Goal: Task Accomplishment & Management: Use online tool/utility

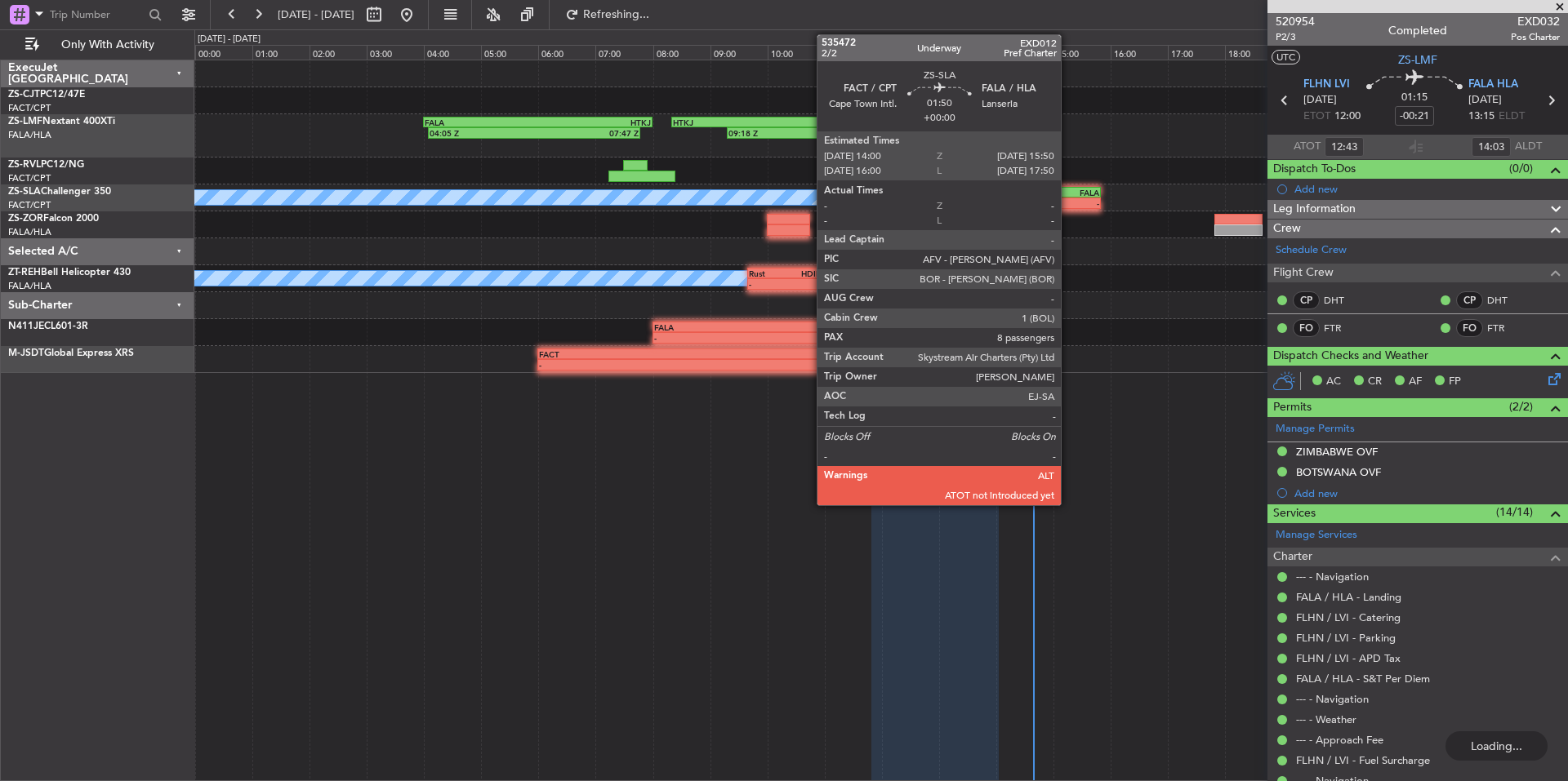
click at [1068, 191] on div "FALA" at bounding box center [1073, 192] width 51 height 10
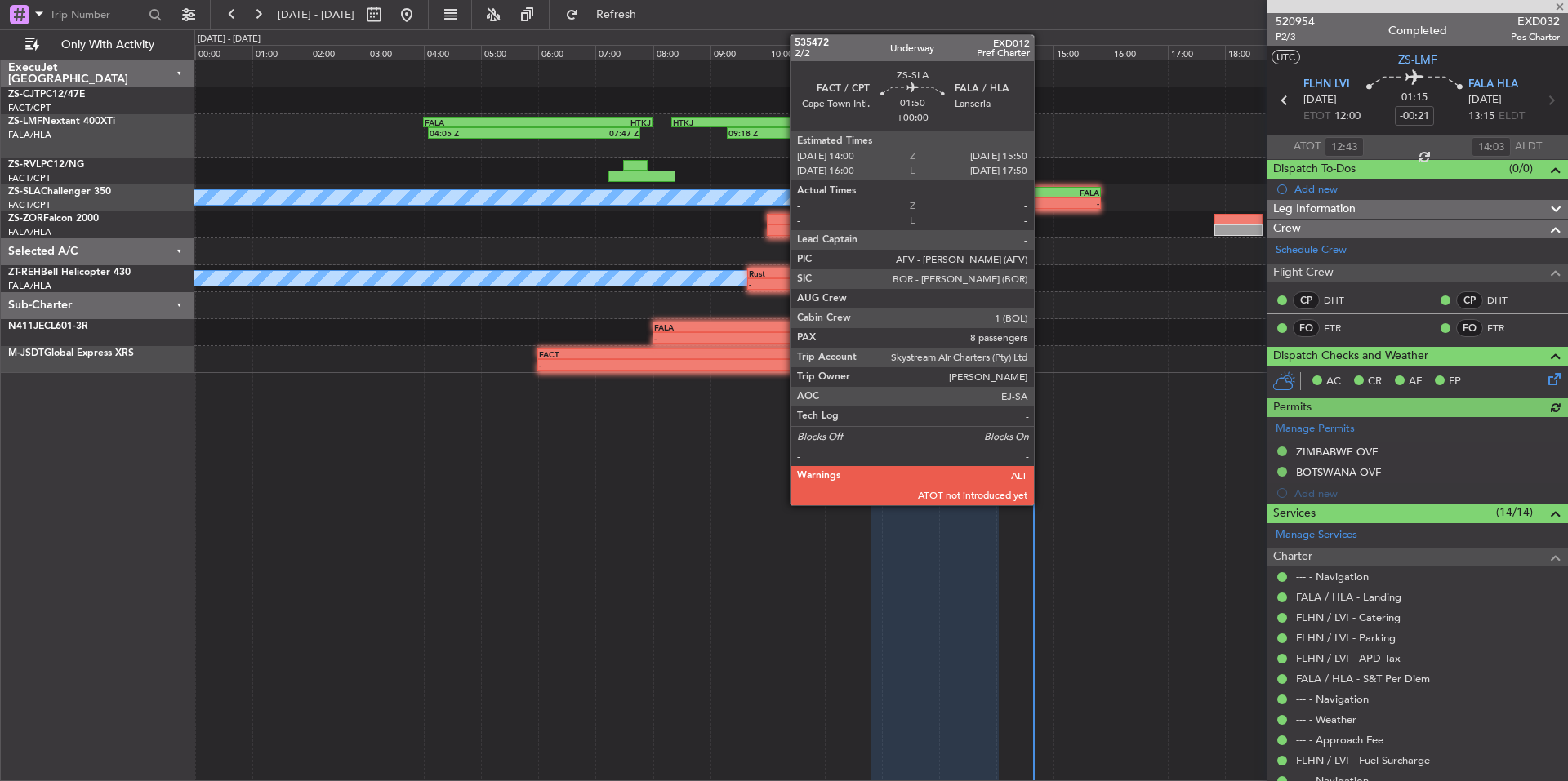
type input "8"
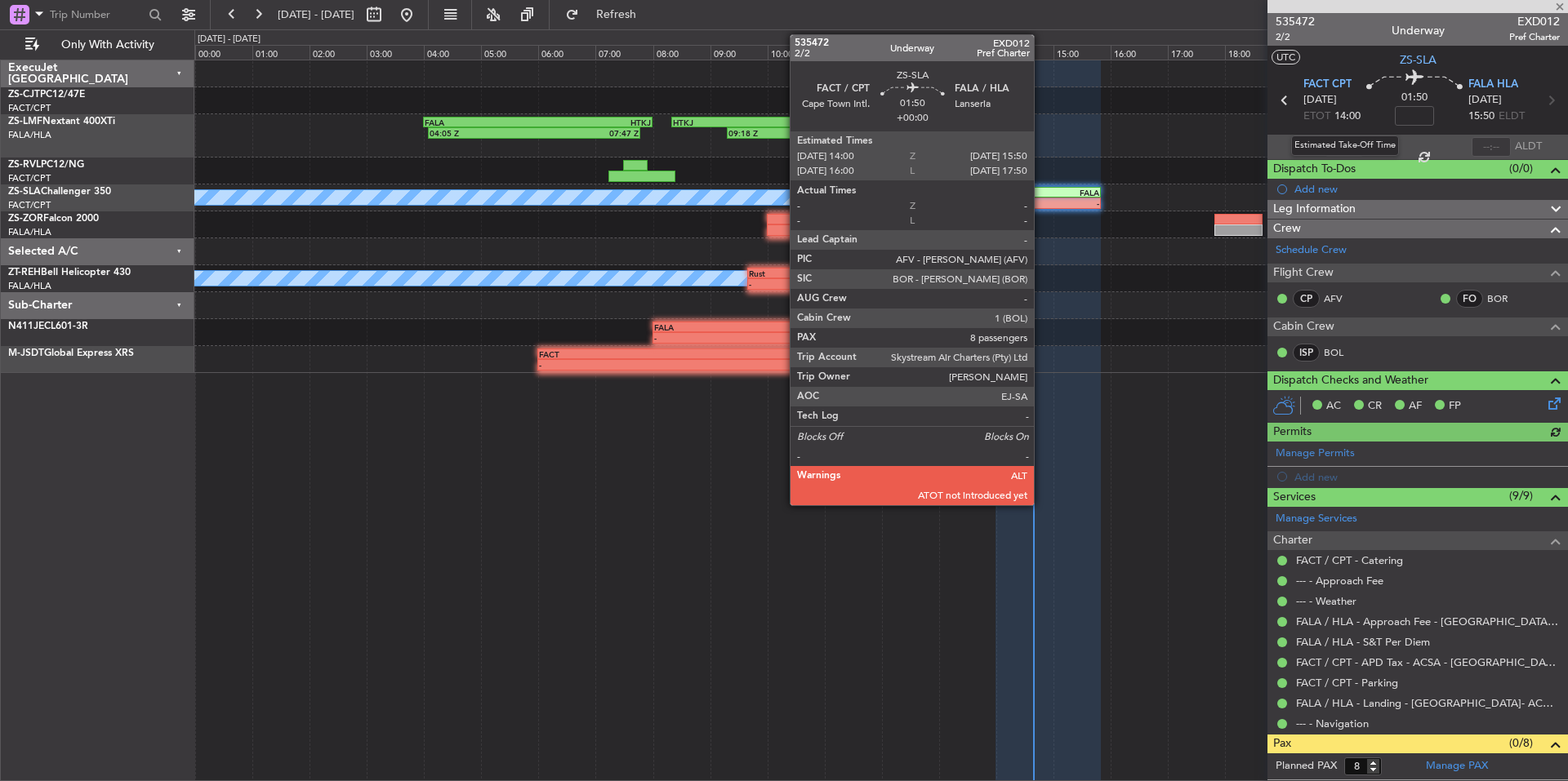
click at [1345, 148] on div "Estimated Take-Off Time" at bounding box center [1345, 146] width 108 height 21
click at [1352, 144] on div at bounding box center [1343, 147] width 39 height 20
click at [1345, 144] on div at bounding box center [1343, 147] width 39 height 20
click at [1342, 144] on input "text" at bounding box center [1343, 147] width 39 height 20
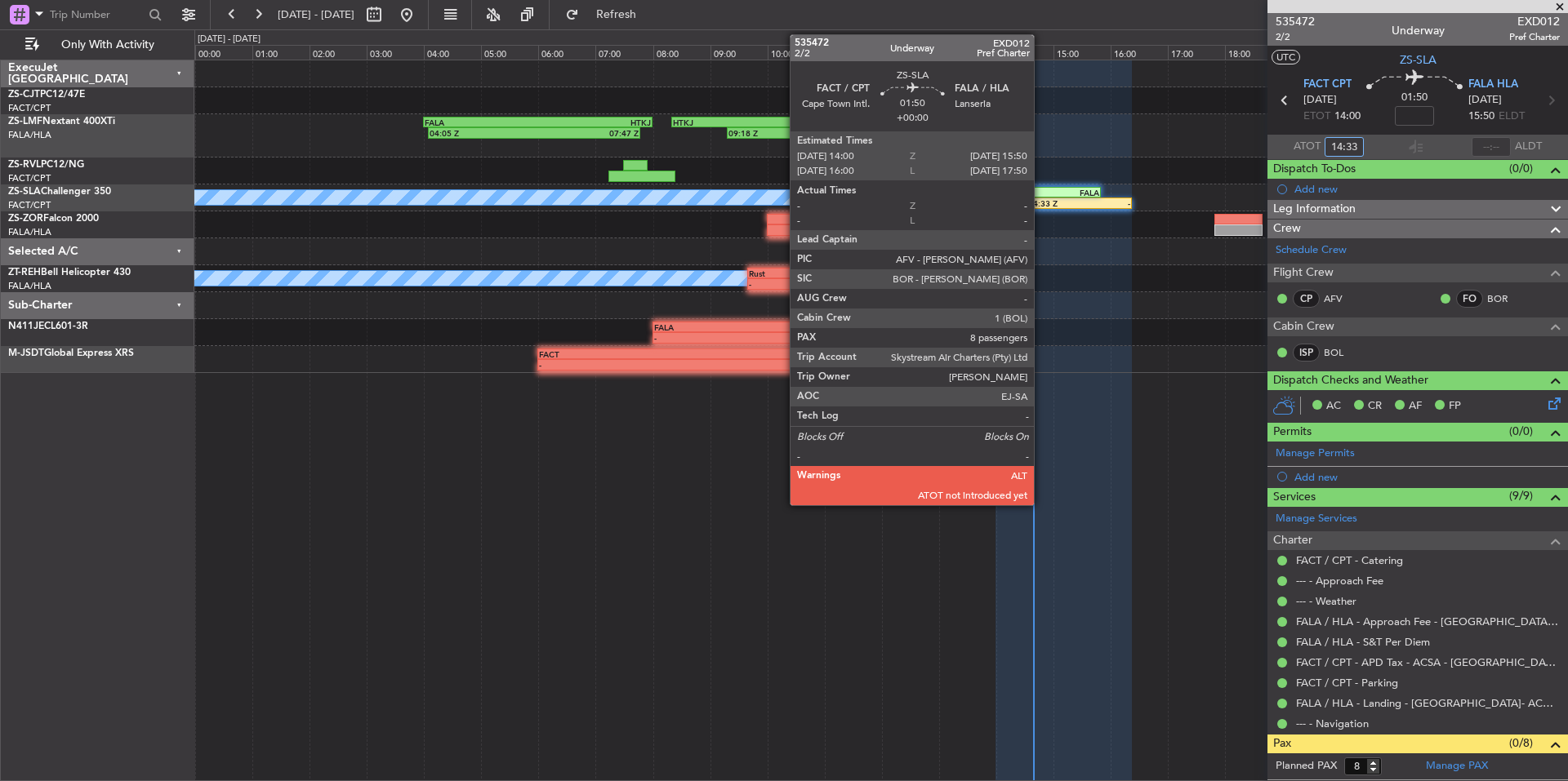
type input "14:33"
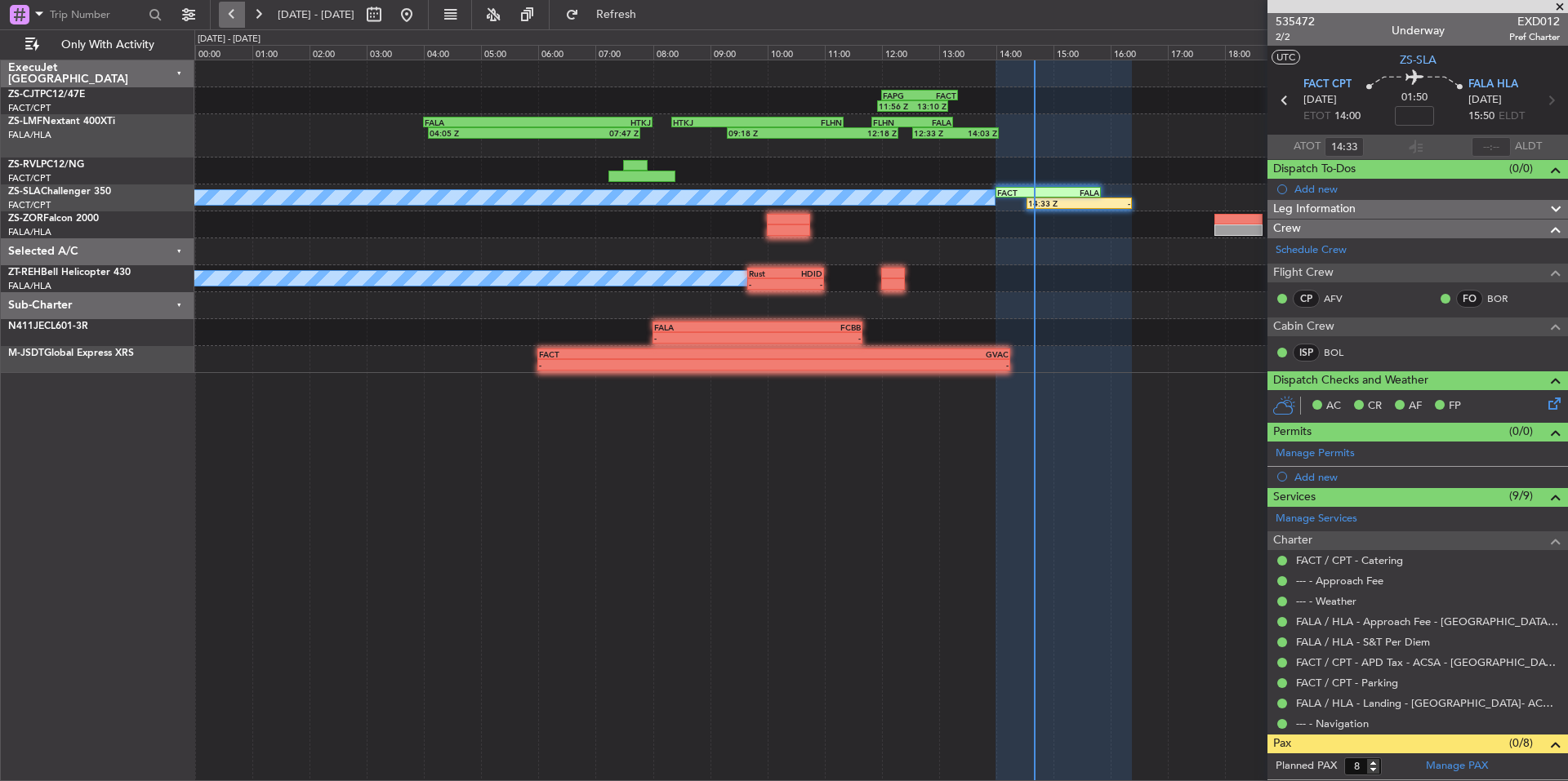
click at [244, 11] on button at bounding box center [232, 15] width 26 height 26
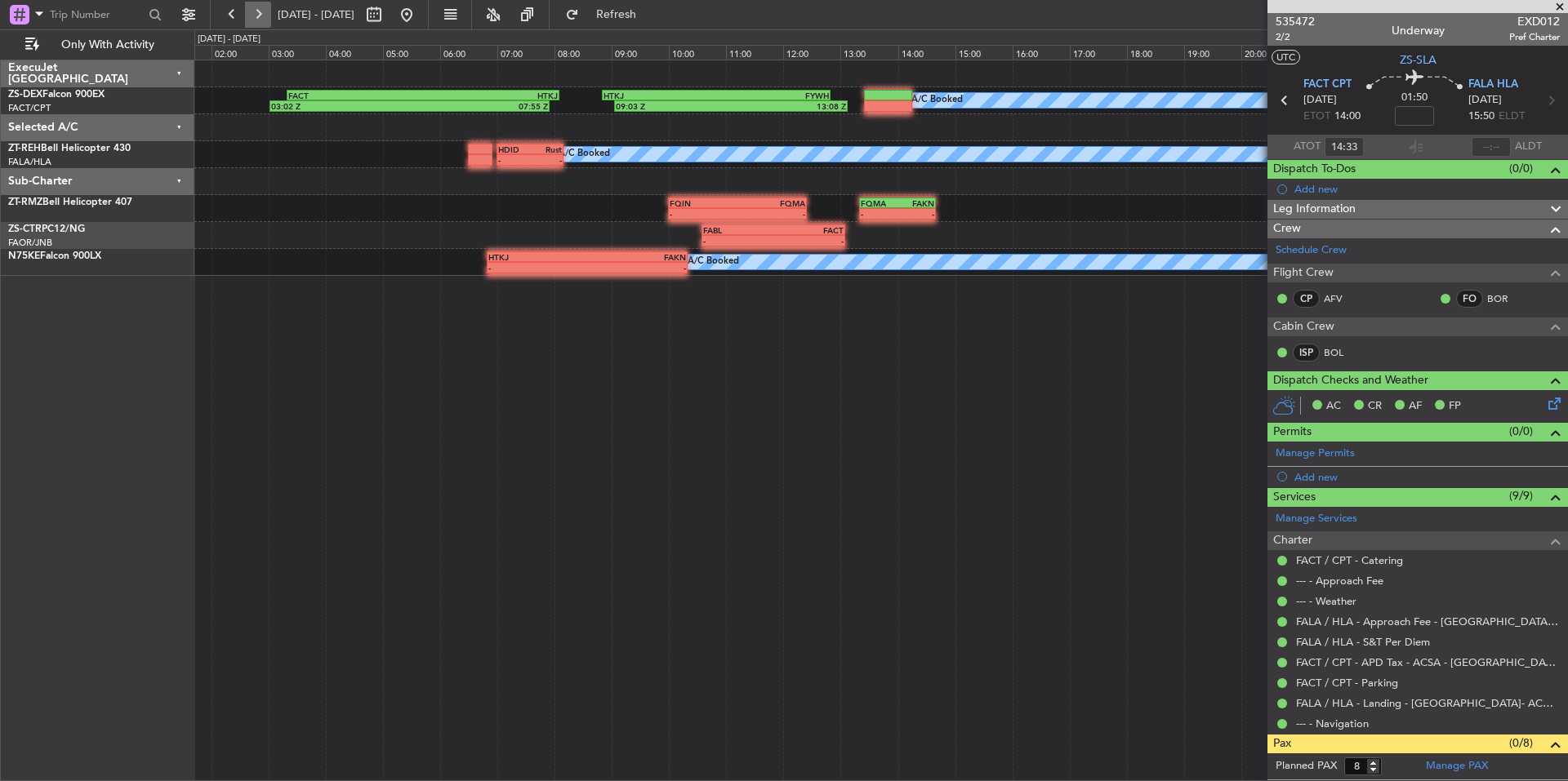
click at [258, 11] on button at bounding box center [258, 15] width 26 height 26
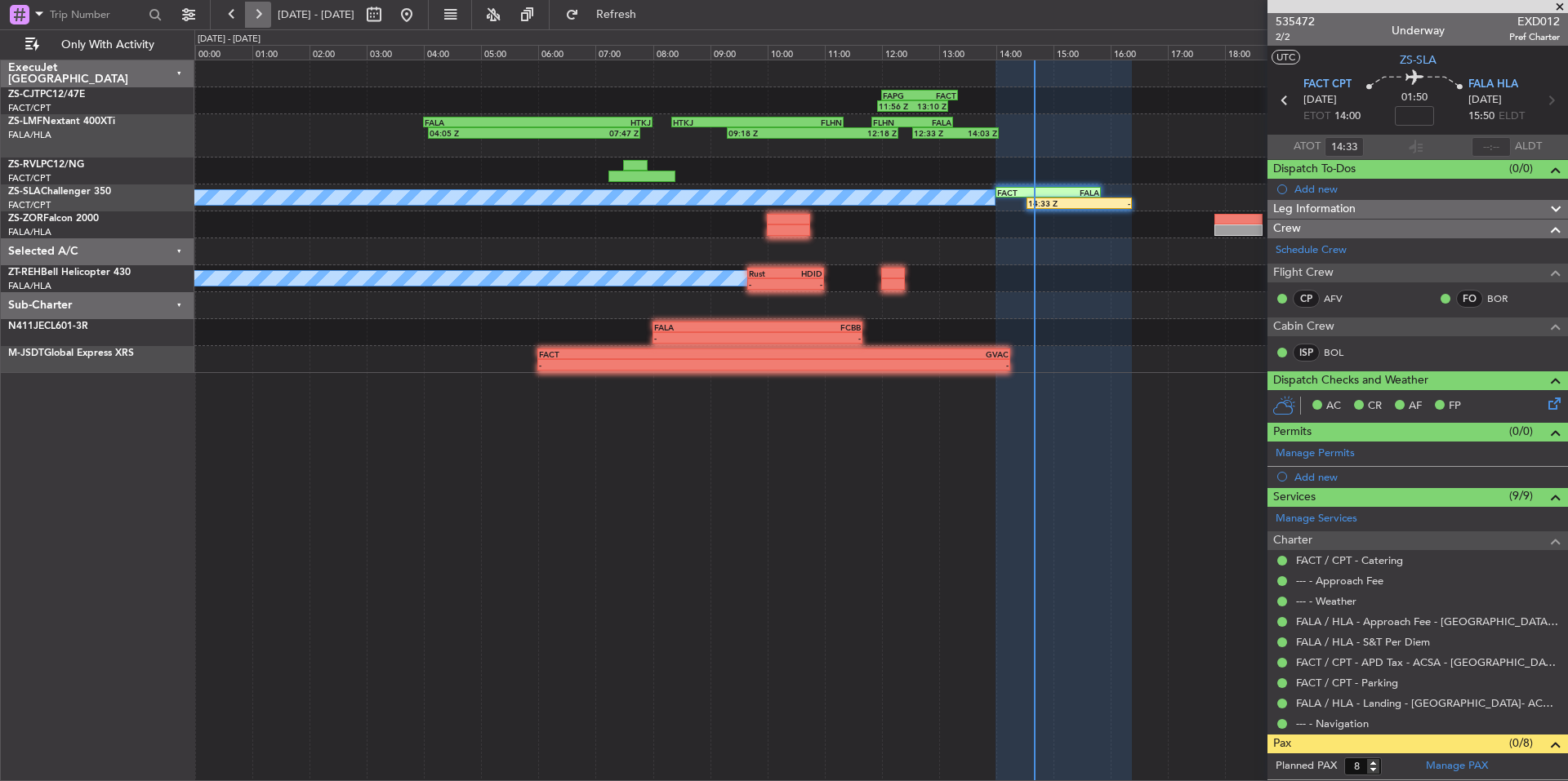
click at [258, 11] on button at bounding box center [258, 15] width 26 height 26
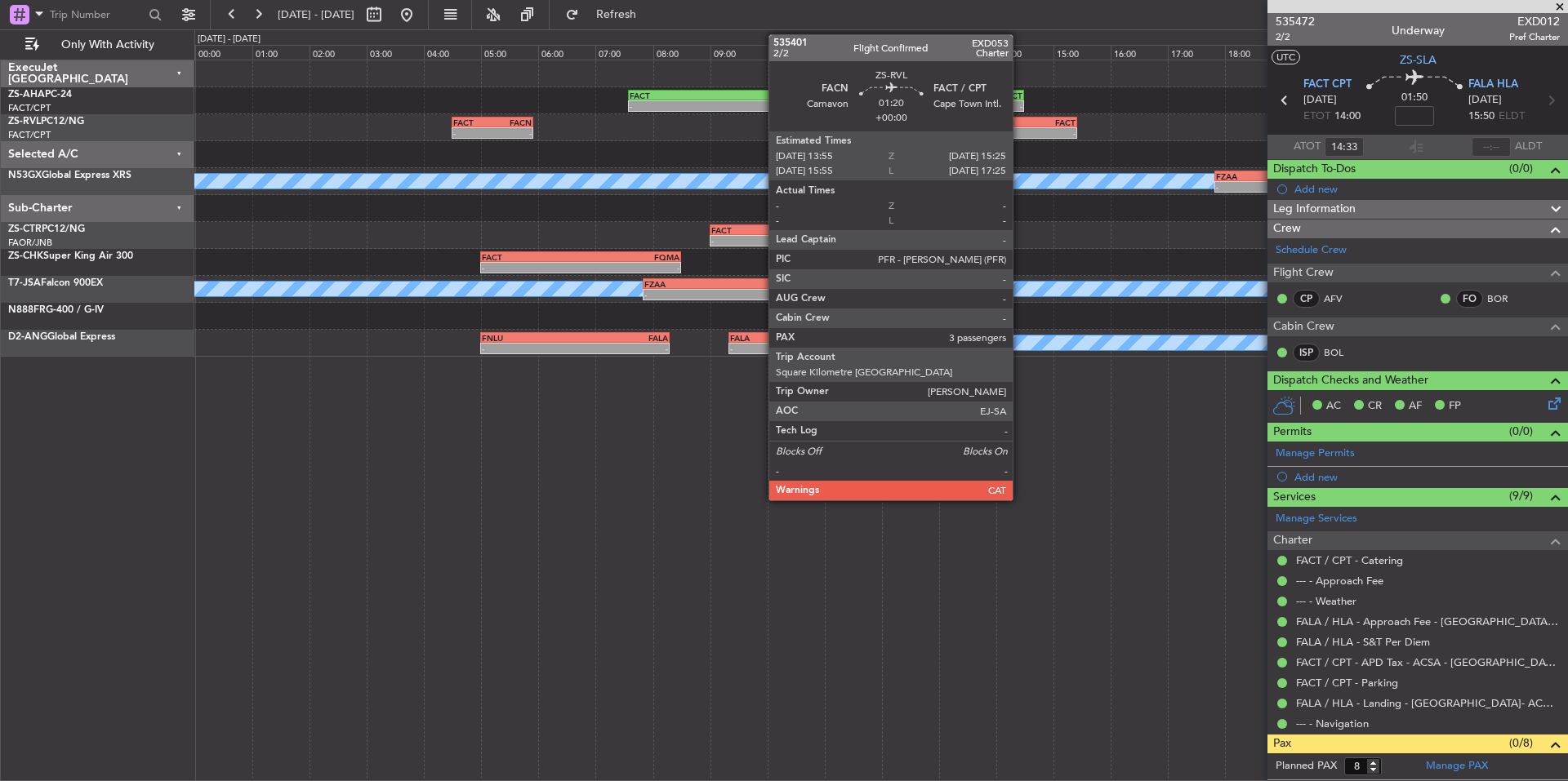
click at [1020, 134] on div "-" at bounding box center [1013, 132] width 41 height 10
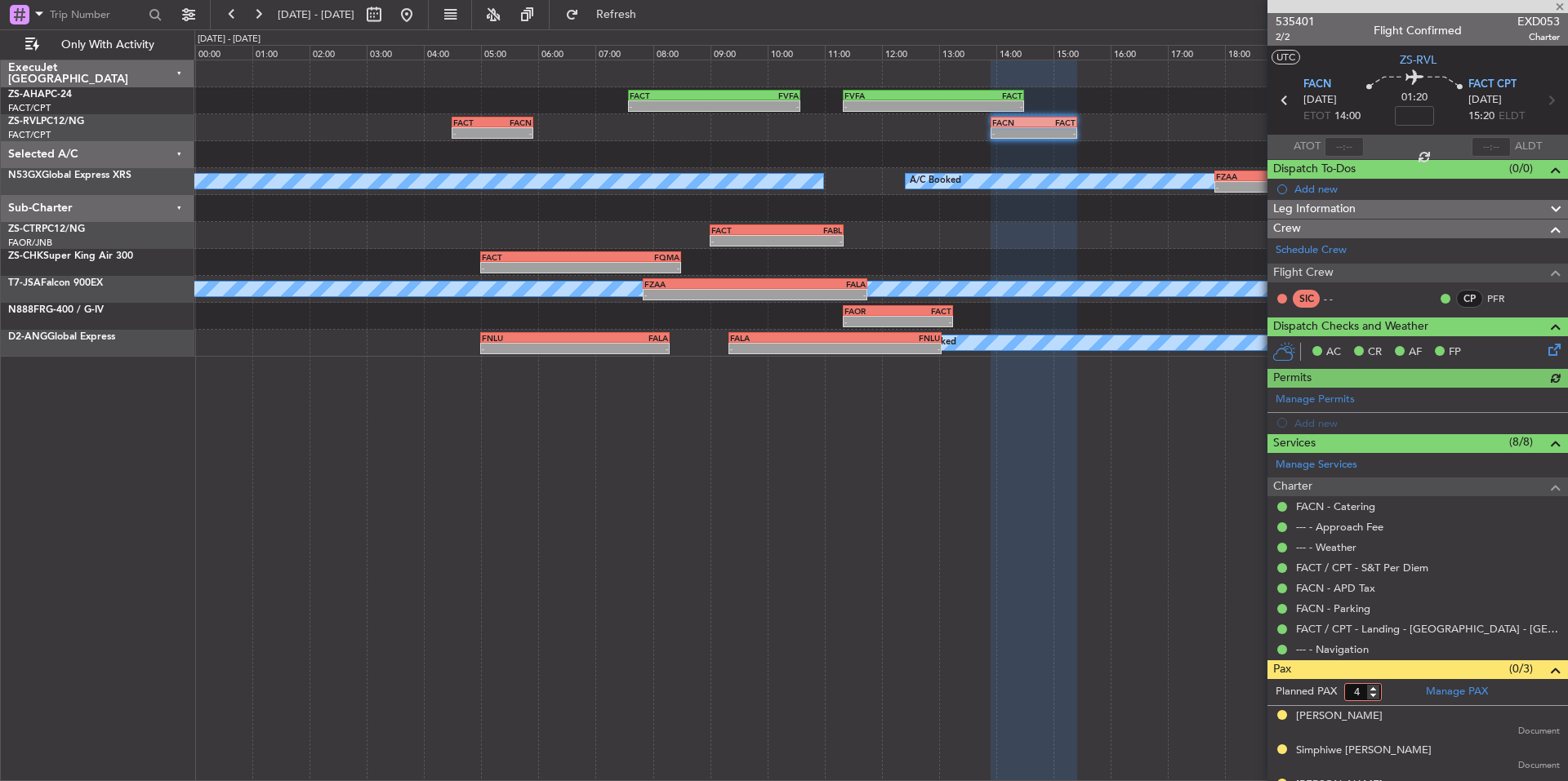
click at [1371, 688] on input "4" at bounding box center [1362, 692] width 37 height 18
type input "5"
click at [1380, 689] on input "5" at bounding box center [1362, 692] width 37 height 18
click at [1393, 692] on form "Planned PAX 5" at bounding box center [1342, 692] width 150 height 26
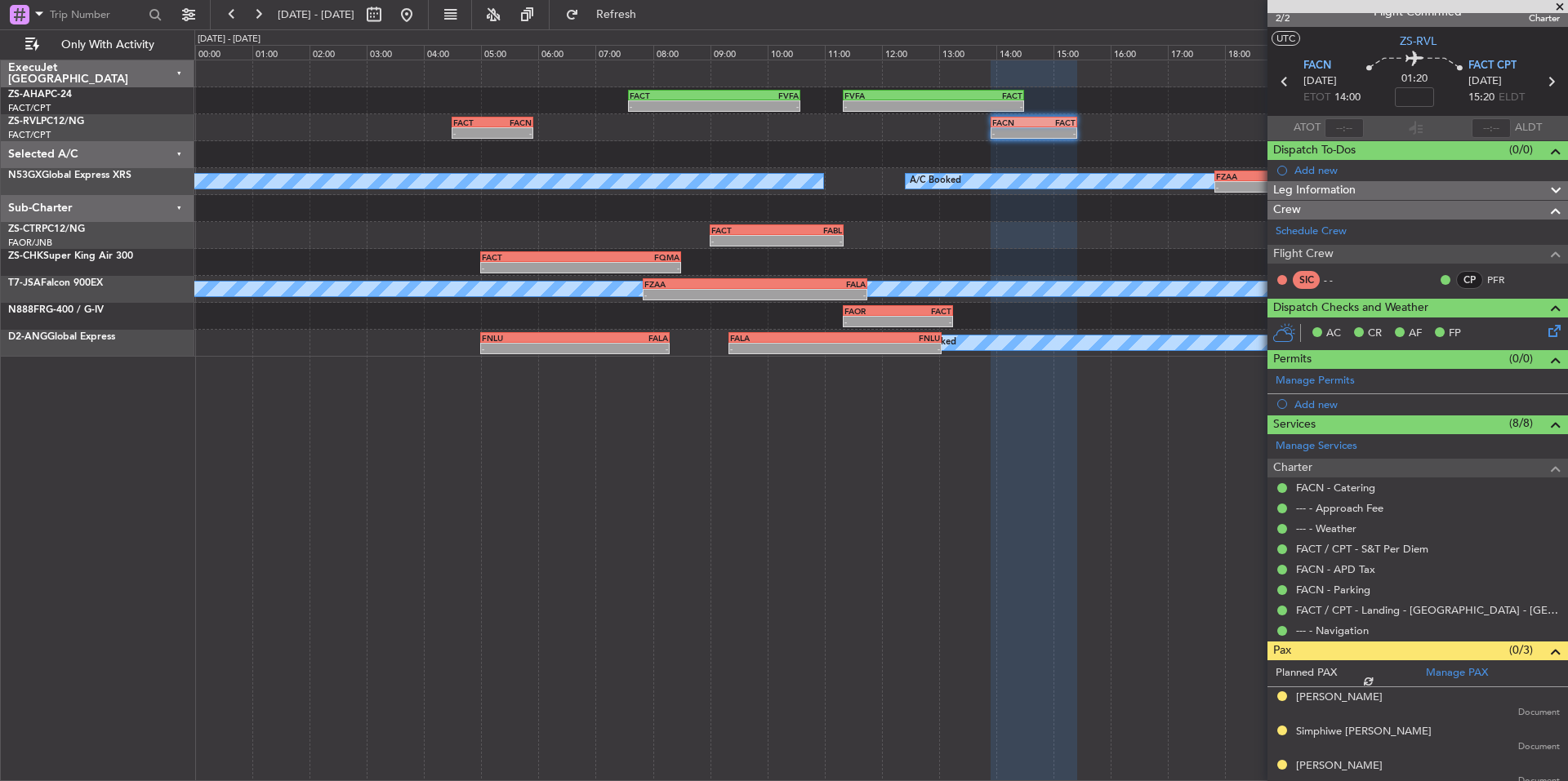
scroll to position [27, 0]
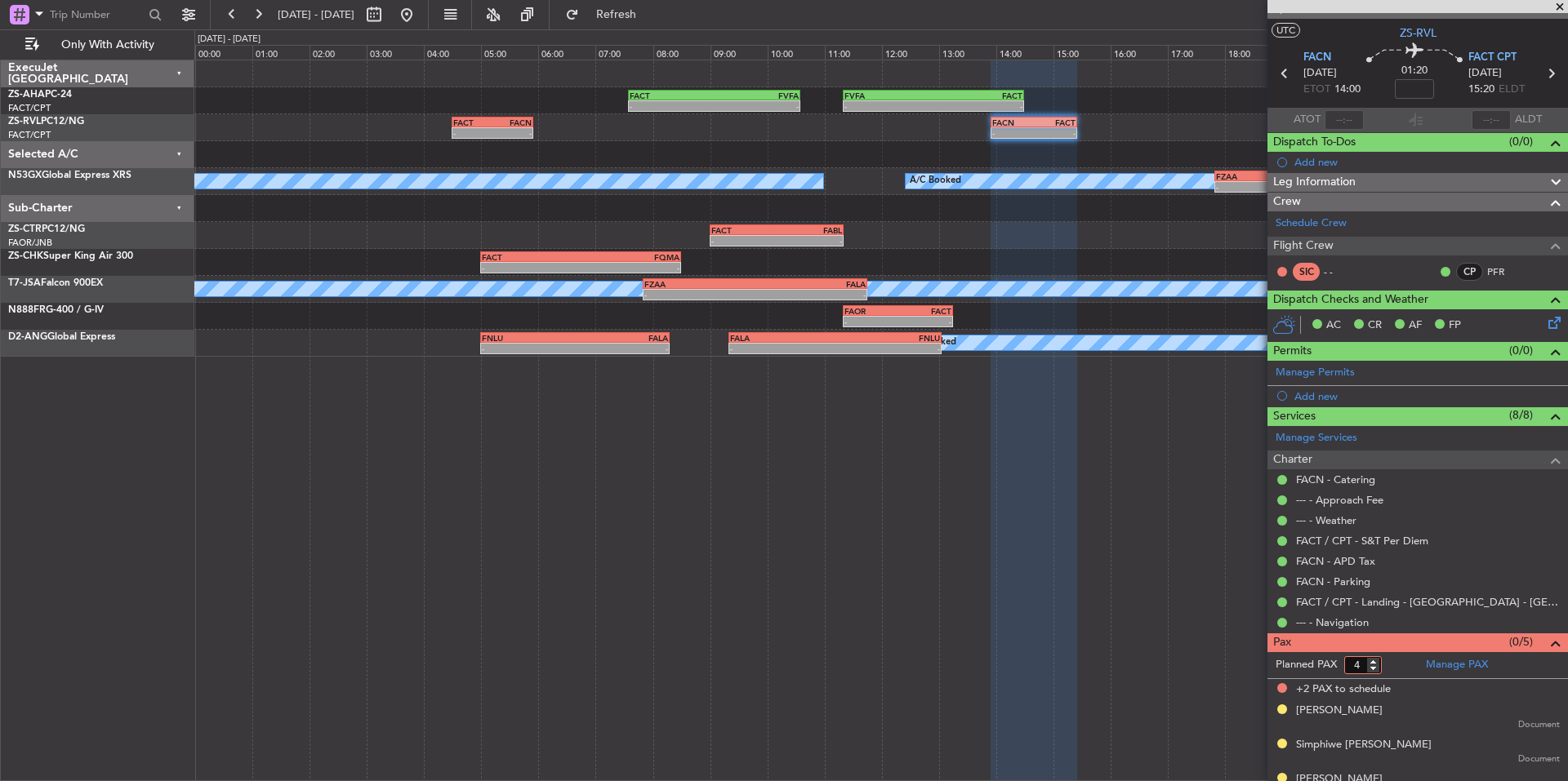
click at [1367, 670] on input "4" at bounding box center [1362, 665] width 37 height 18
type input "3"
click at [1377, 668] on input "3" at bounding box center [1362, 665] width 37 height 18
click at [1418, 664] on div "Manage PAX" at bounding box center [1493, 665] width 150 height 26
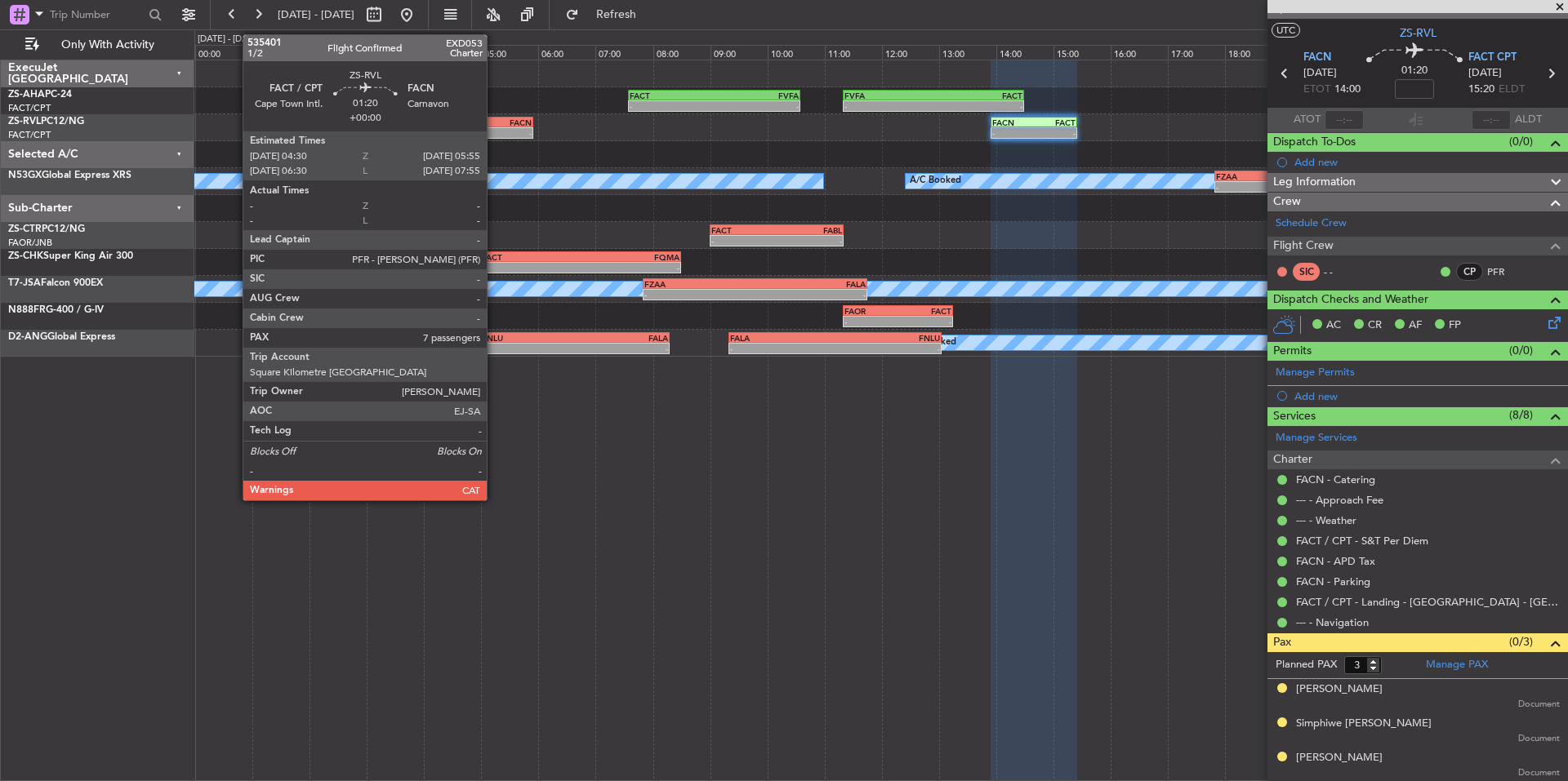
click at [484, 124] on div "FACT" at bounding box center [472, 122] width 39 height 10
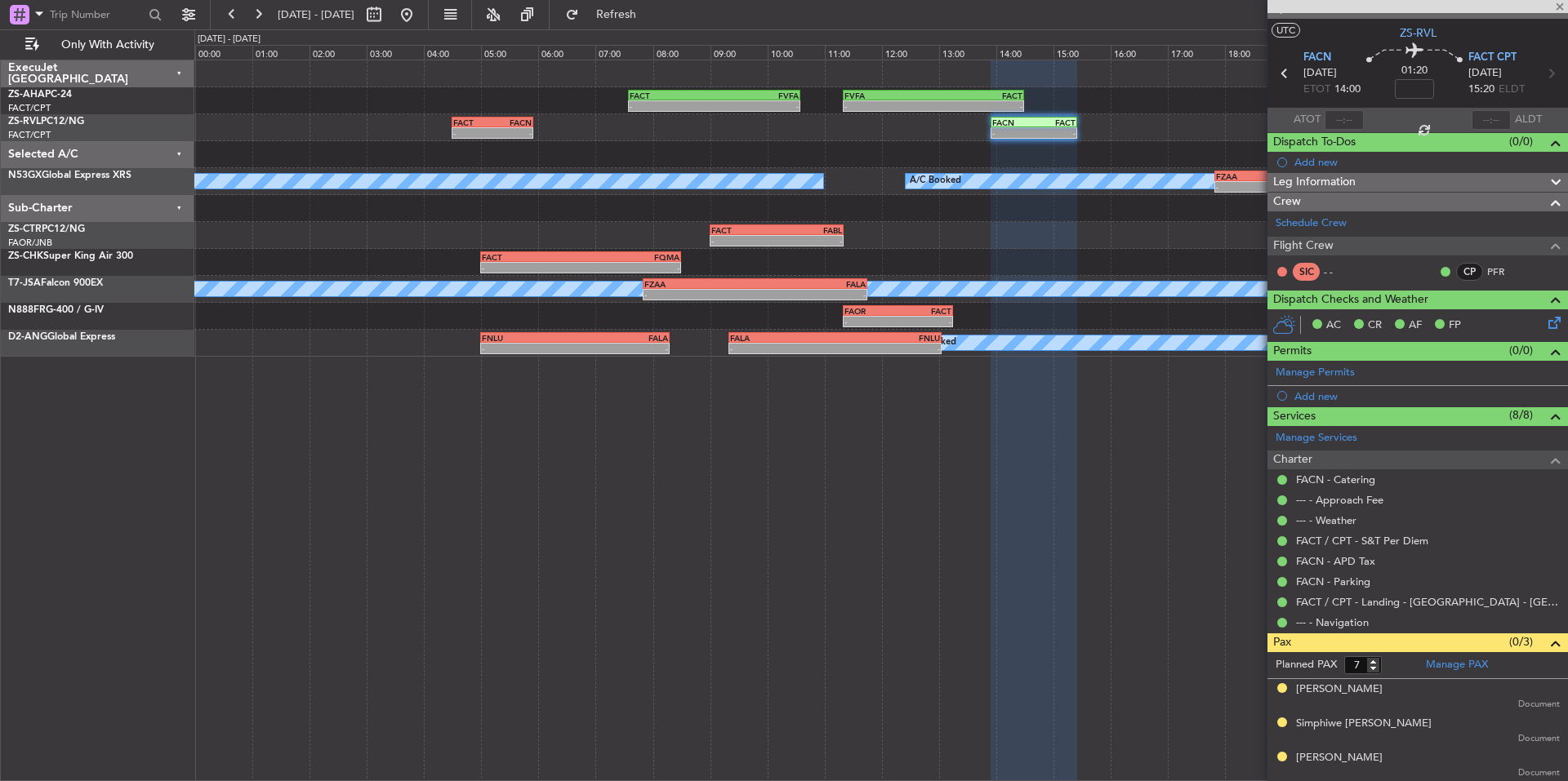
scroll to position [0, 0]
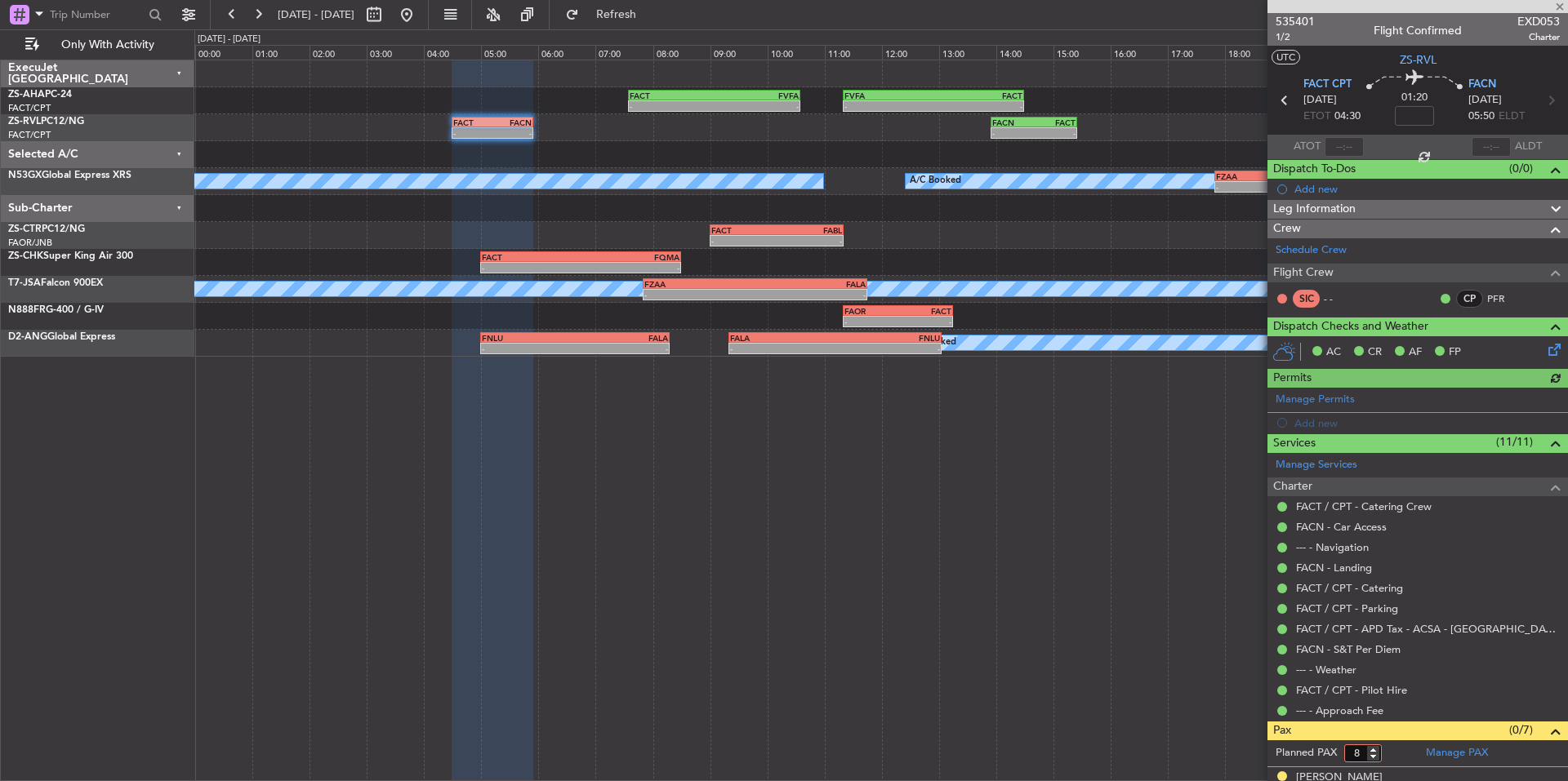
type input "8"
click at [1373, 748] on input "8" at bounding box center [1362, 753] width 37 height 18
click at [1384, 749] on form "Planned PAX" at bounding box center [1342, 753] width 150 height 26
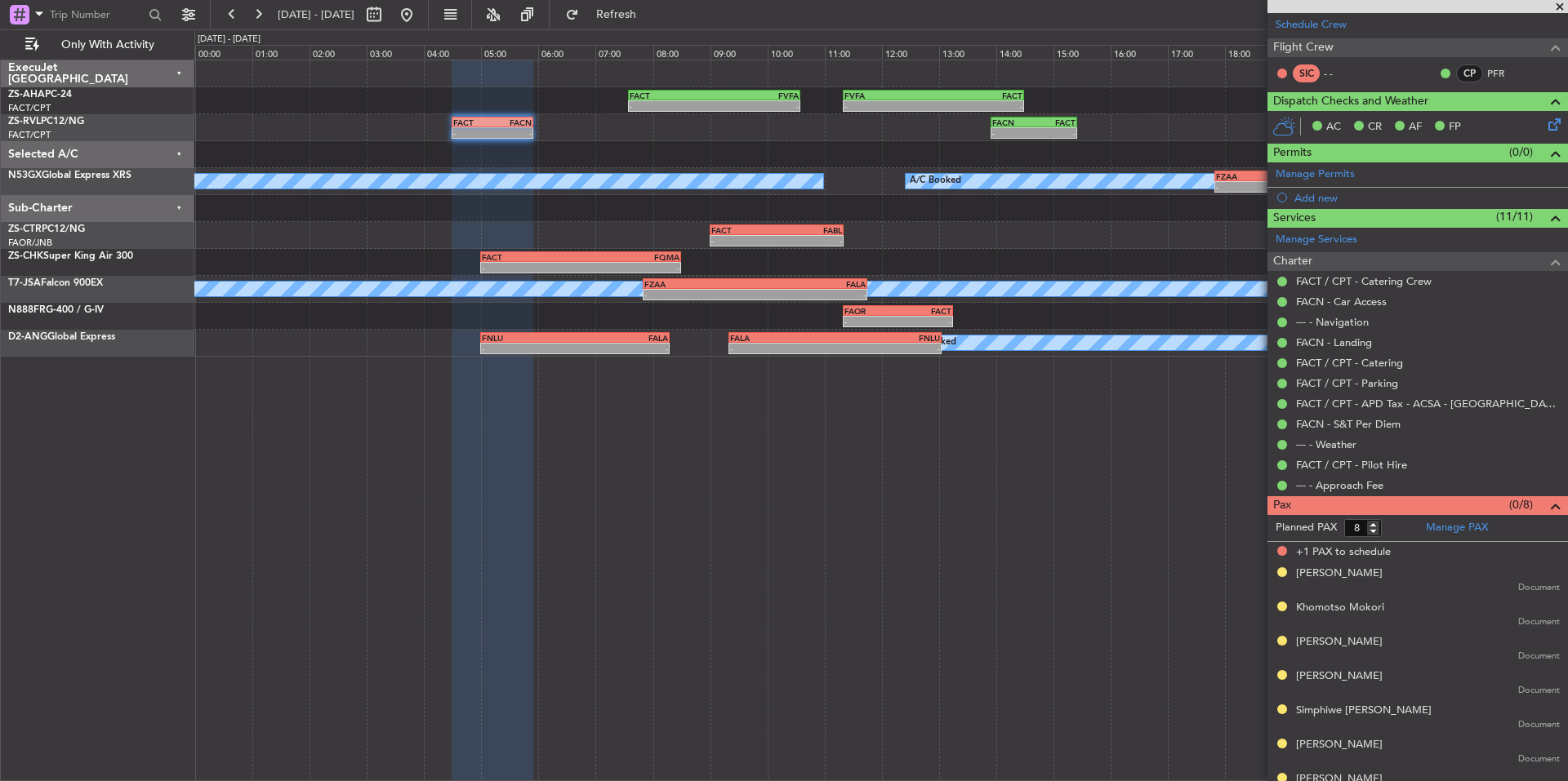
scroll to position [246, 0]
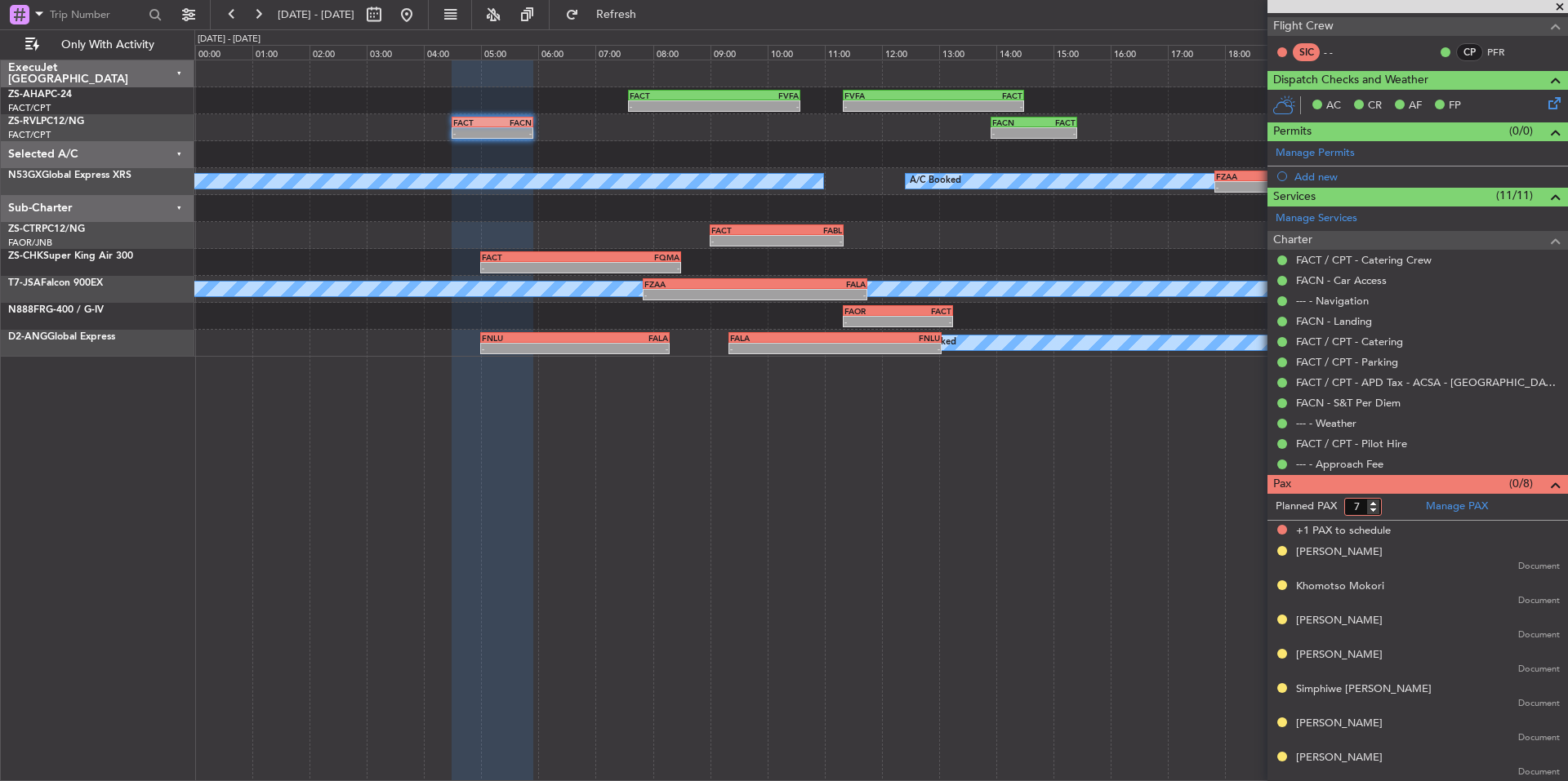
type input "7"
click at [1376, 510] on input "7" at bounding box center [1362, 506] width 37 height 18
click at [1387, 506] on form "Planned PAX 7" at bounding box center [1342, 507] width 150 height 26
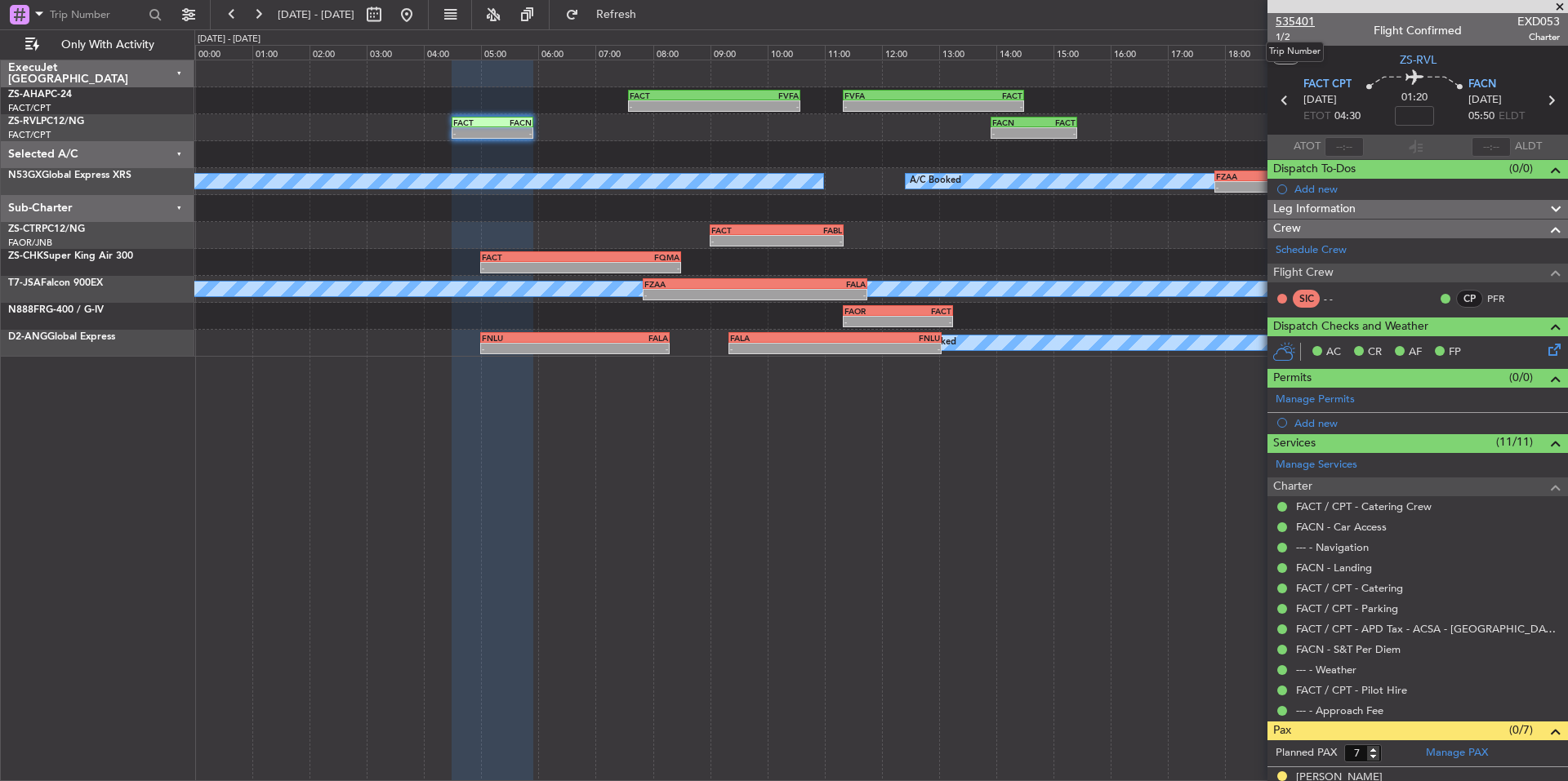
click at [1305, 15] on span "535401" at bounding box center [1295, 22] width 39 height 17
click at [260, 10] on button at bounding box center [258, 15] width 26 height 26
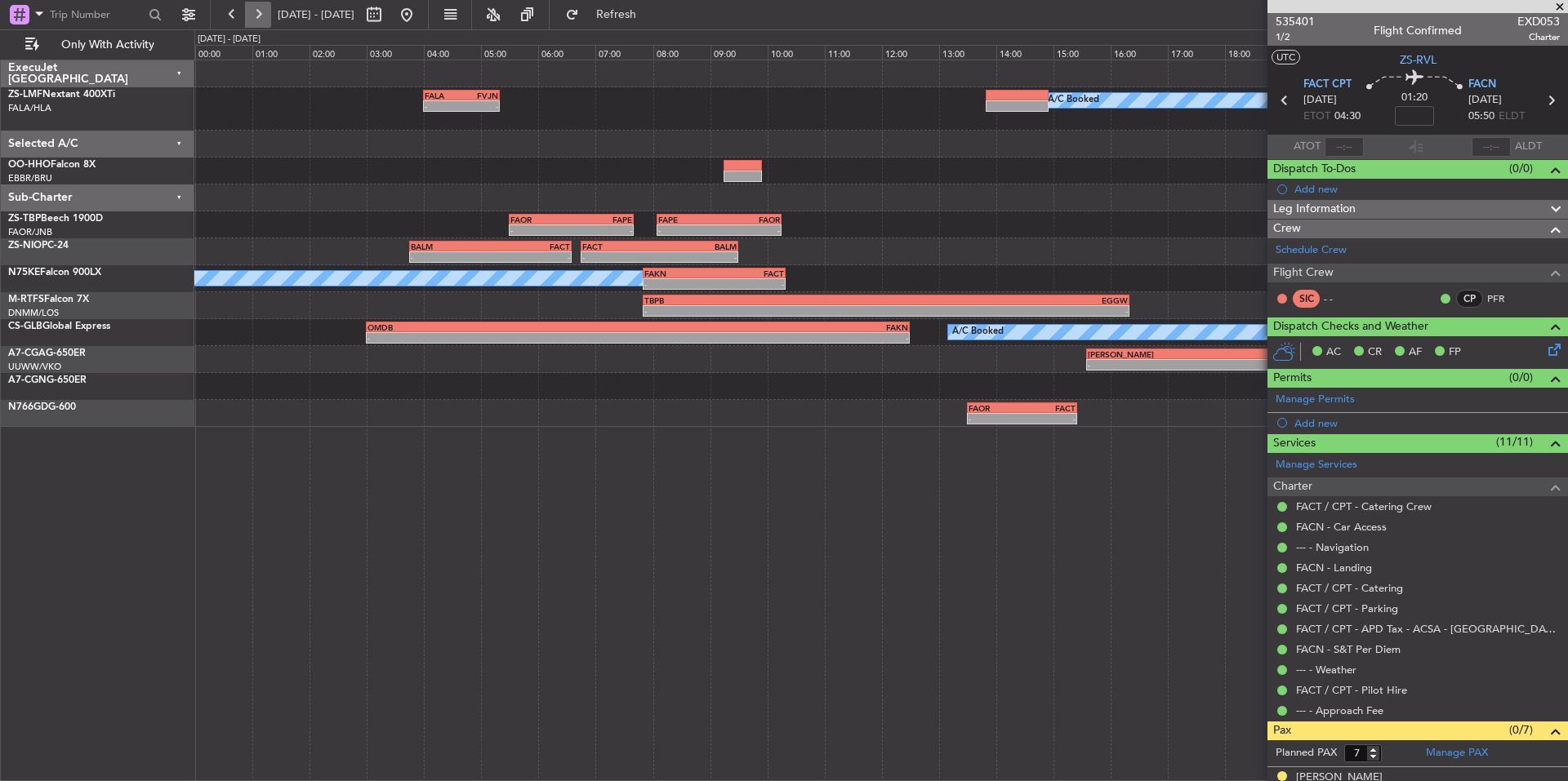
click at [260, 10] on button at bounding box center [258, 15] width 26 height 26
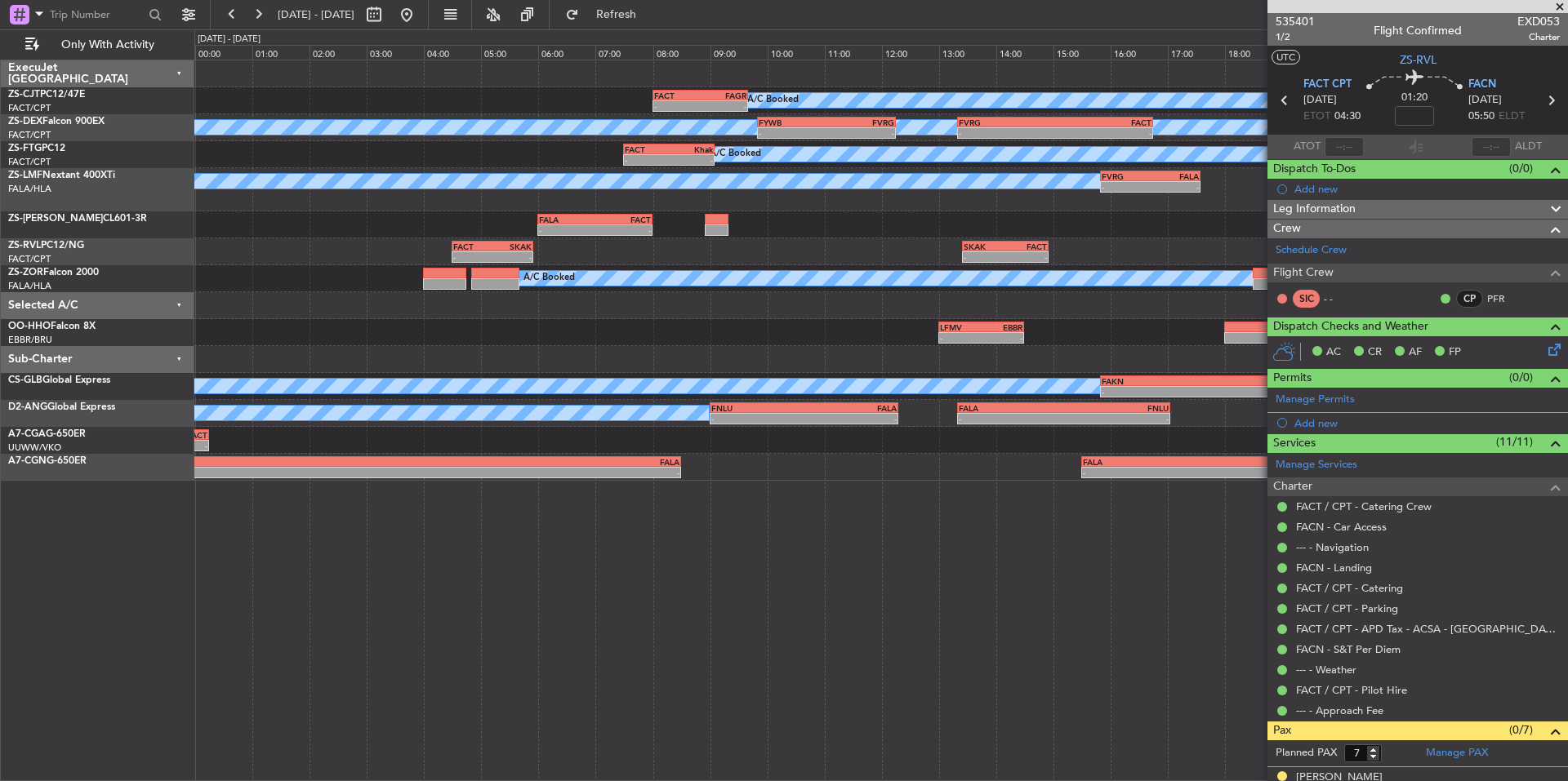
click at [1558, 3] on span at bounding box center [1559, 7] width 16 height 15
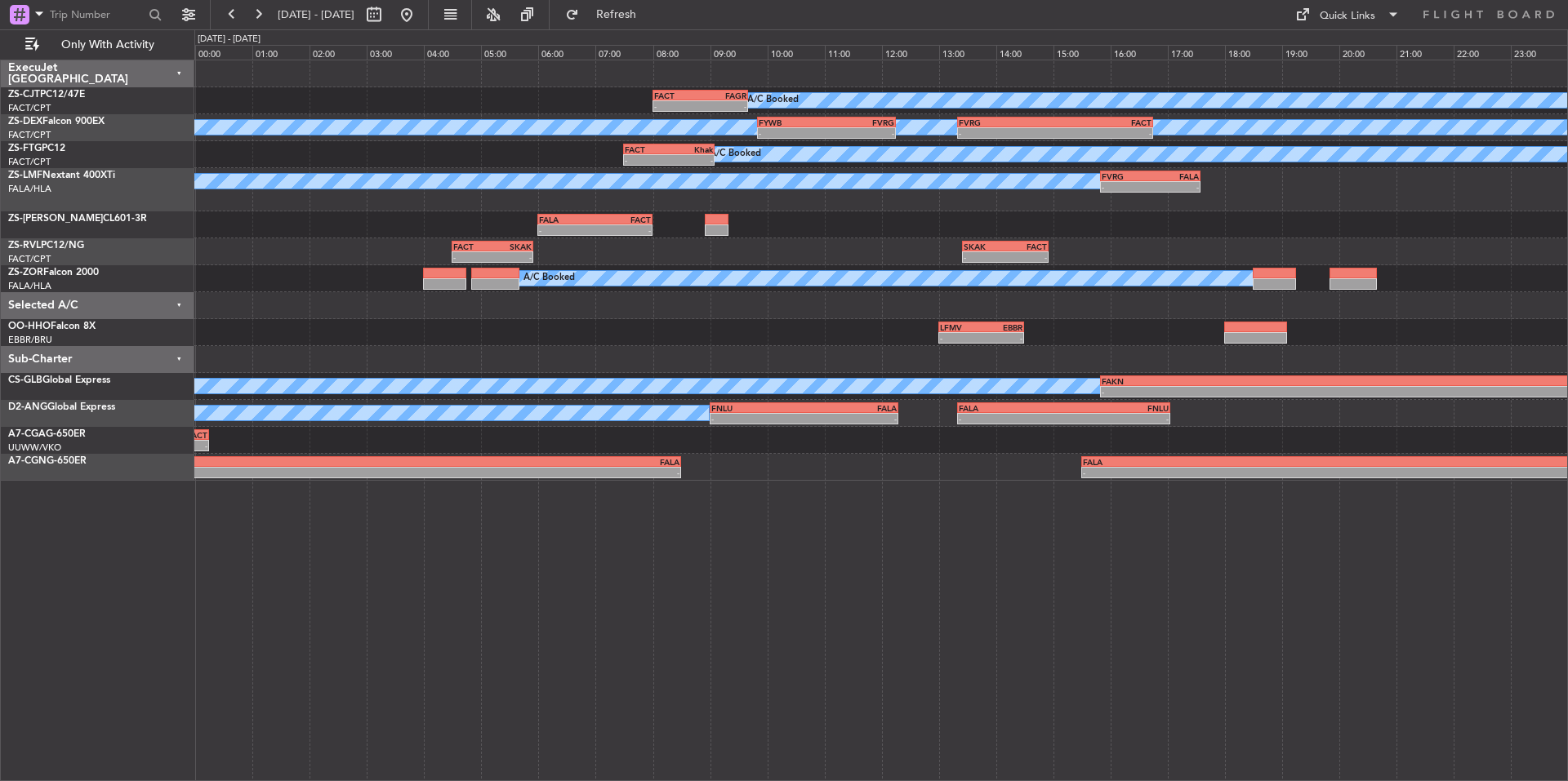
type input "0"
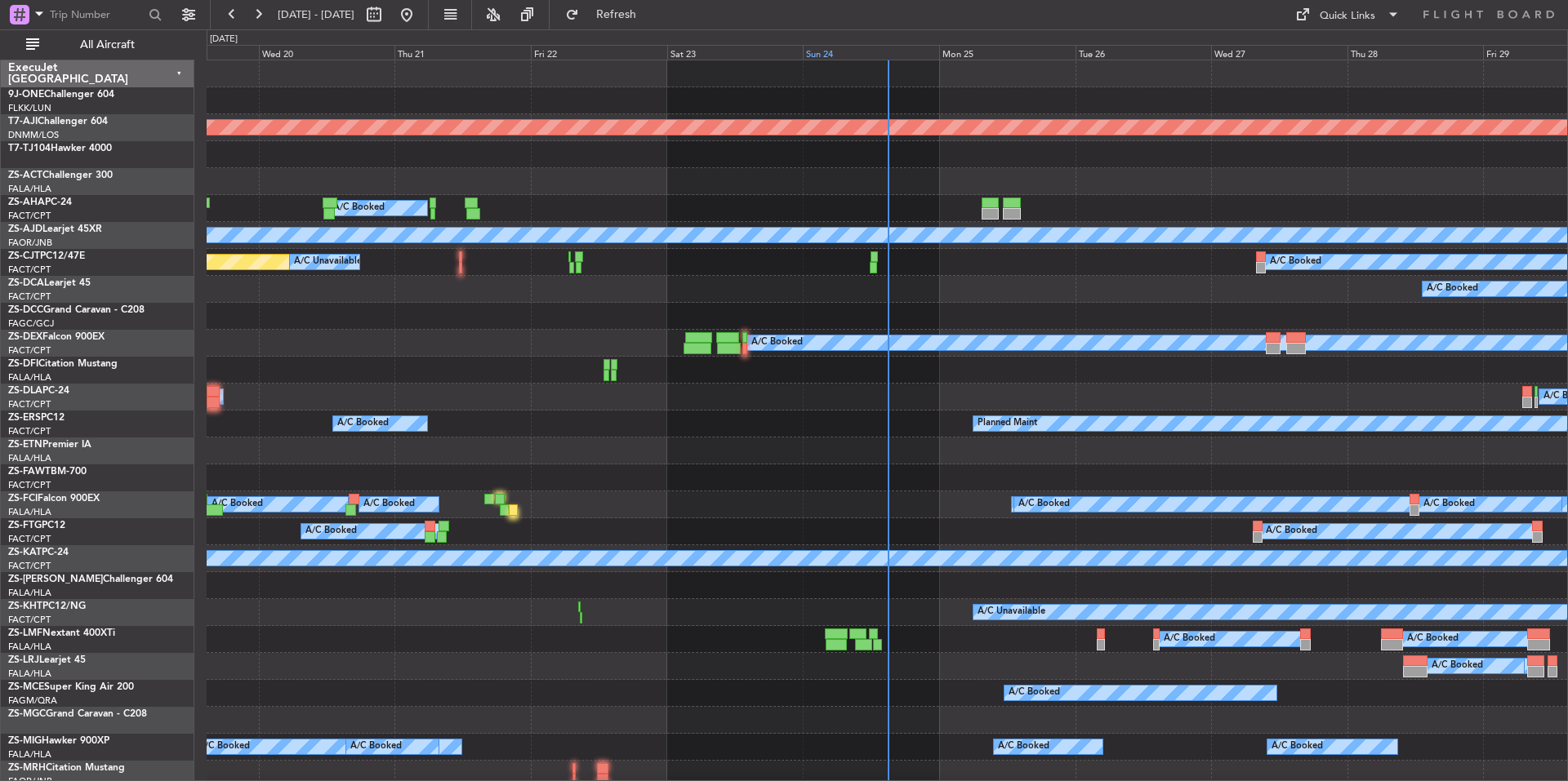
click at [849, 51] on div "Sun 24" at bounding box center [871, 52] width 137 height 15
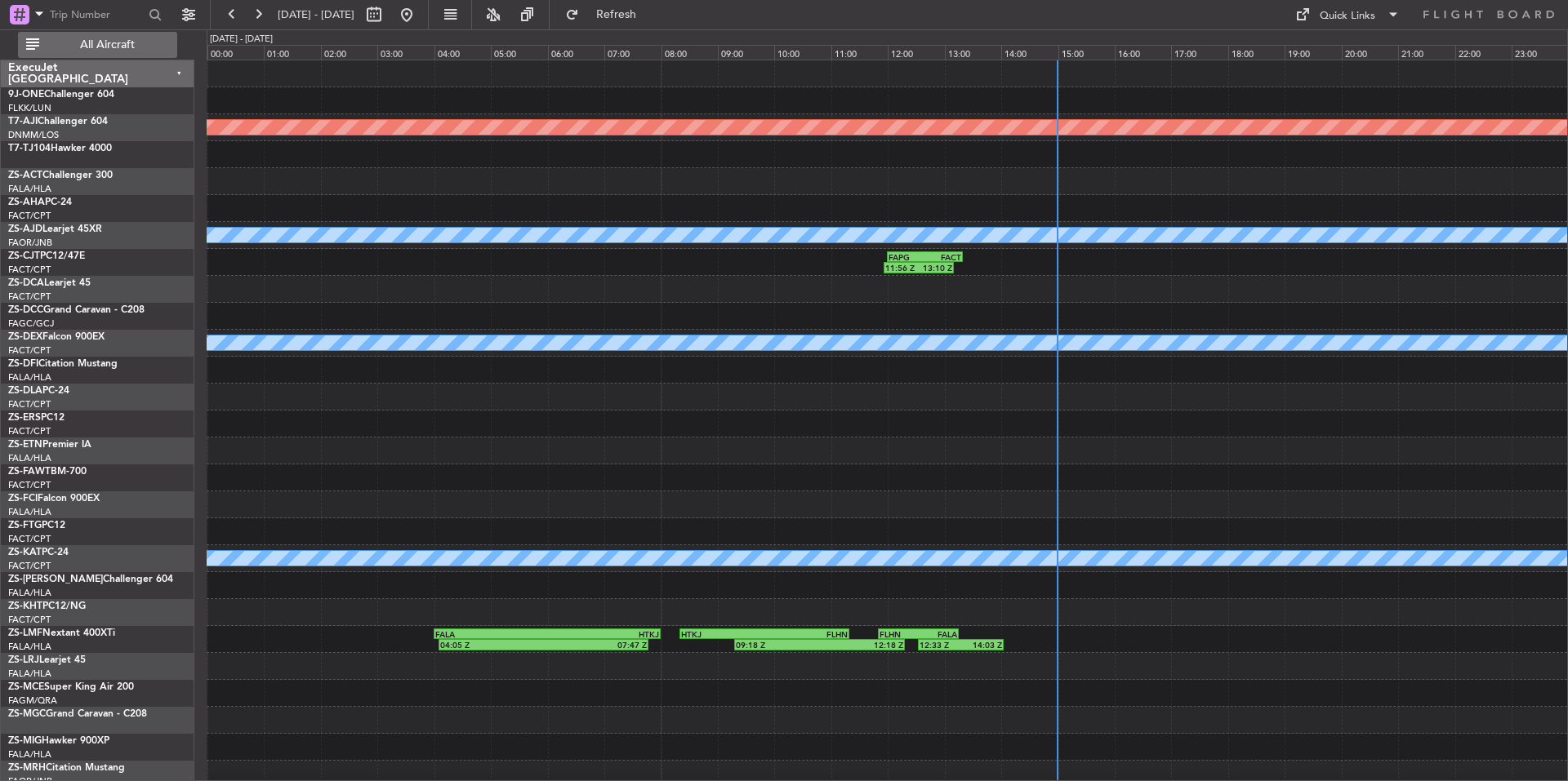
click at [90, 41] on span "All Aircraft" at bounding box center [107, 44] width 130 height 11
